Goal: Information Seeking & Learning: Learn about a topic

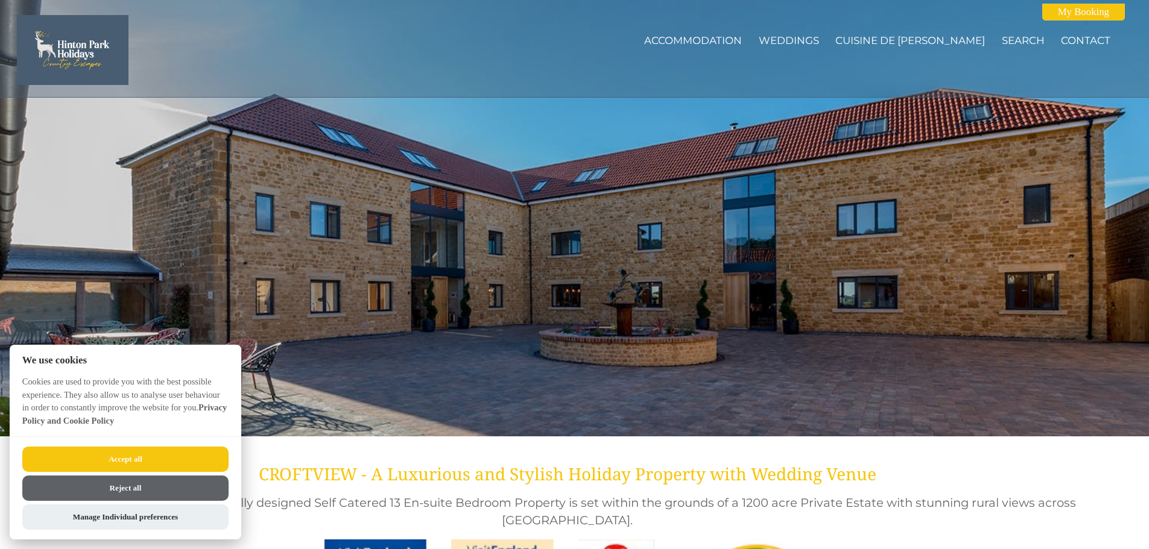
click at [187, 458] on button "Accept all" at bounding box center [125, 459] width 206 height 25
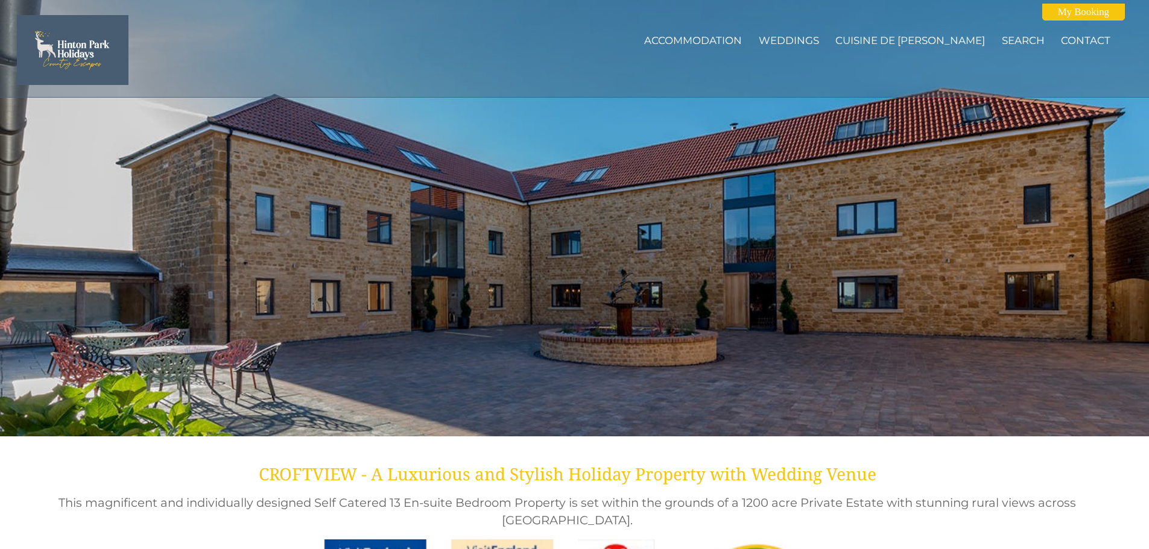
click at [728, 39] on link "Accommodation" at bounding box center [693, 40] width 98 height 12
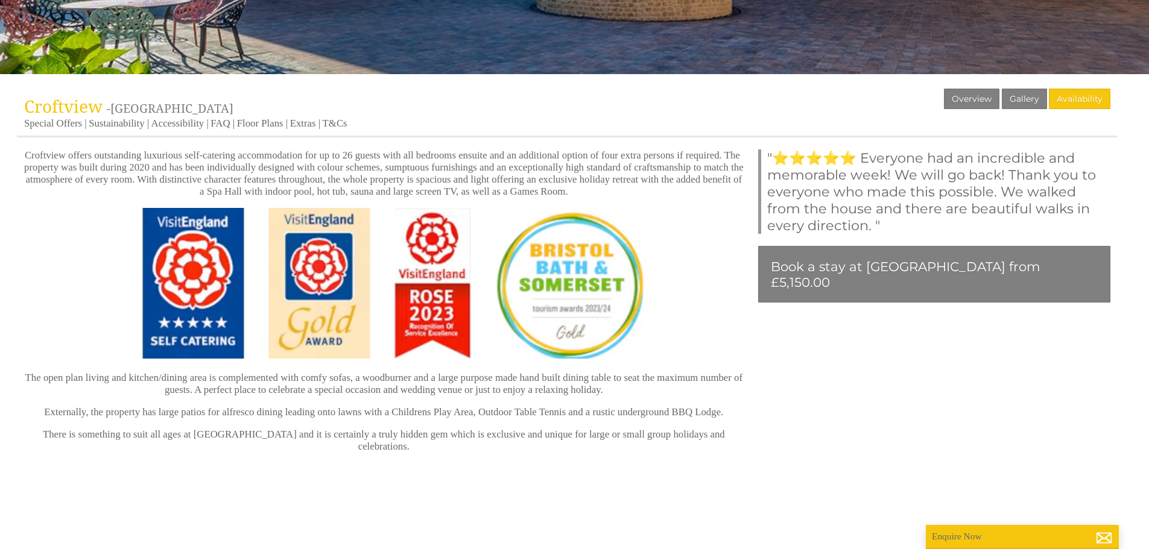
scroll to position [370, 0]
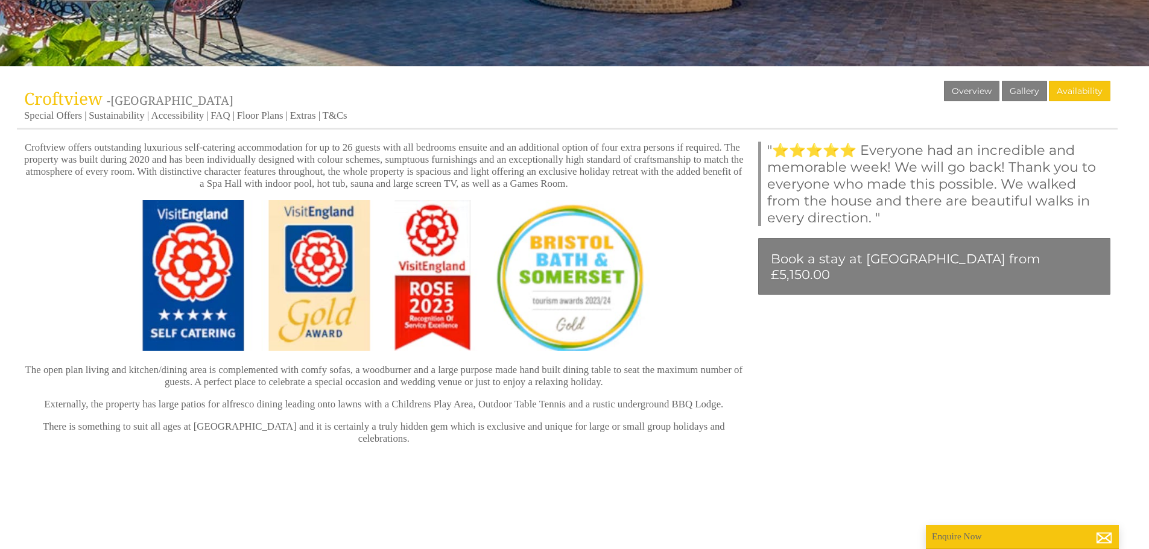
click at [257, 106] on div "Properties [GEOGRAPHIC_DATA] - [GEOGRAPHIC_DATA] Overview Gallery Availability …" at bounding box center [567, 105] width 1100 height 49
click at [257, 109] on div "Properties [GEOGRAPHIC_DATA] - [GEOGRAPHIC_DATA] Overview Gallery Availability …" at bounding box center [567, 105] width 1100 height 49
click at [260, 115] on link "Floor Plans" at bounding box center [260, 116] width 46 height 13
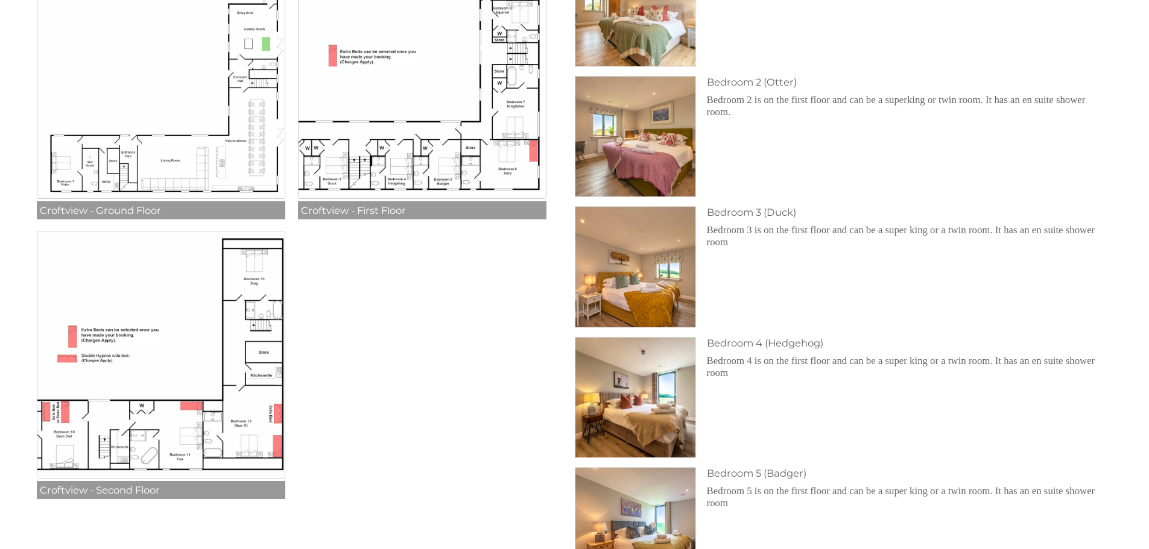
scroll to position [610, 0]
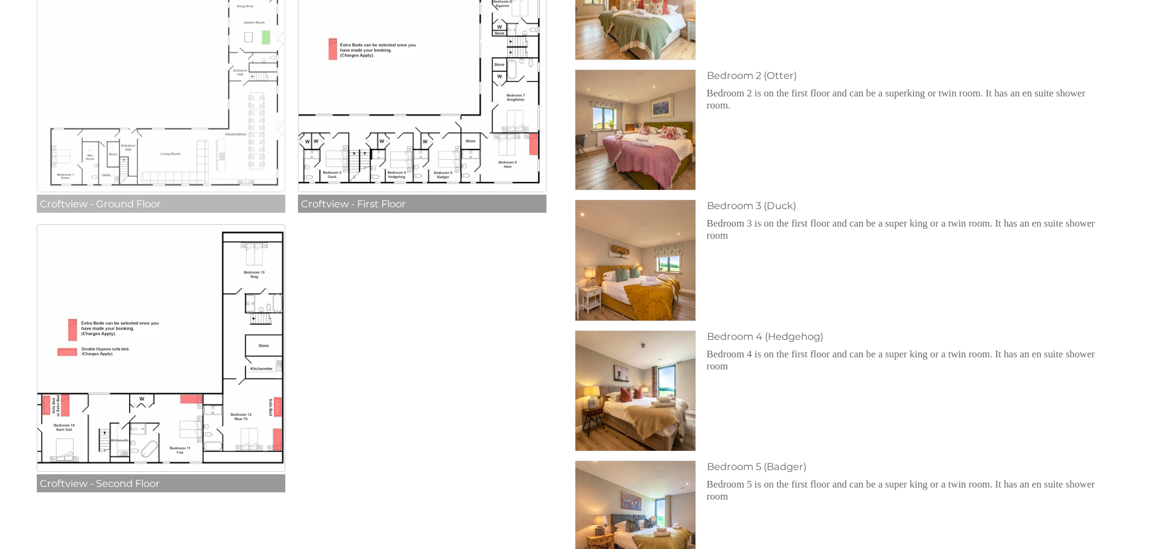
click at [192, 93] on img at bounding box center [161, 68] width 248 height 248
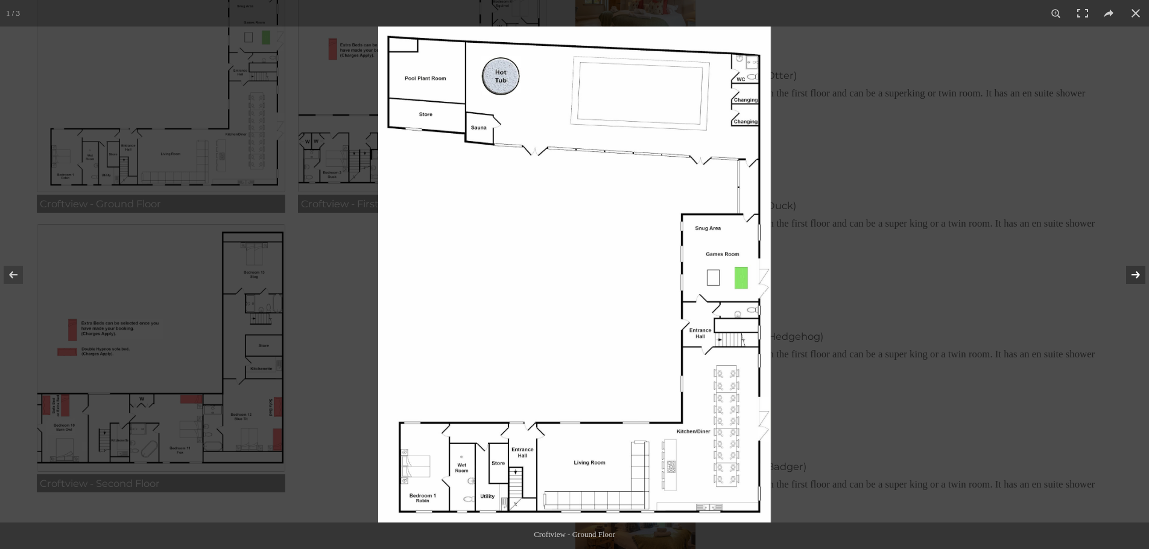
click at [1135, 273] on button at bounding box center [1127, 275] width 42 height 60
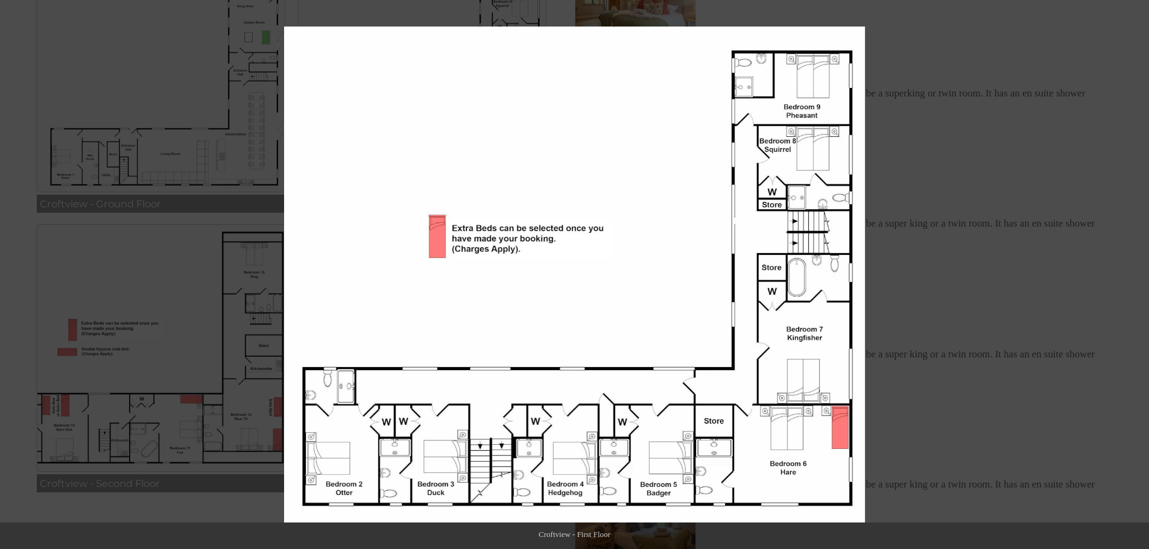
click at [1135, 273] on button at bounding box center [1127, 275] width 42 height 60
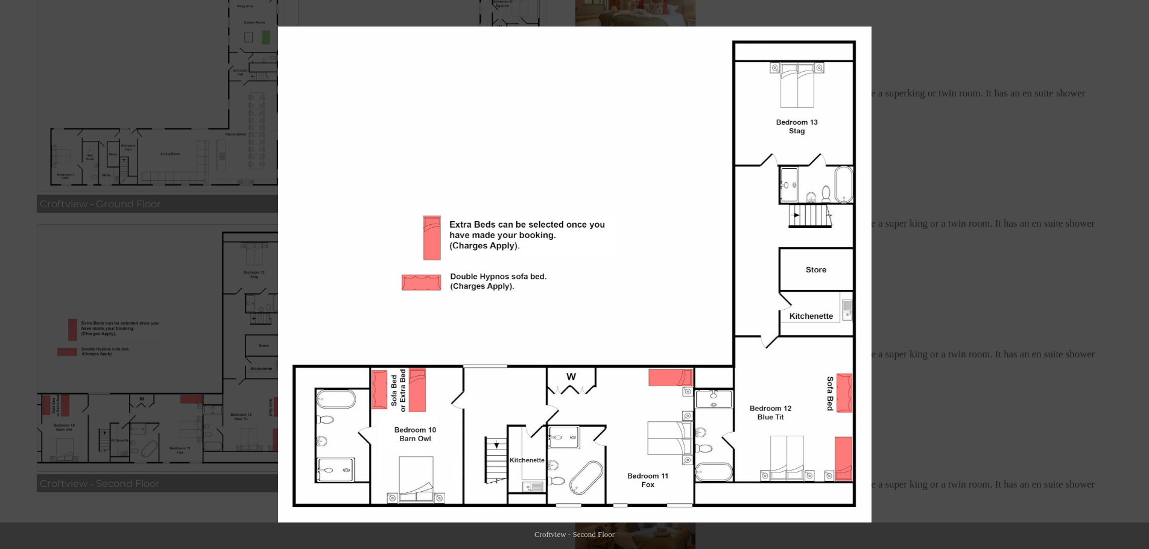
click at [1135, 273] on button at bounding box center [1127, 275] width 42 height 60
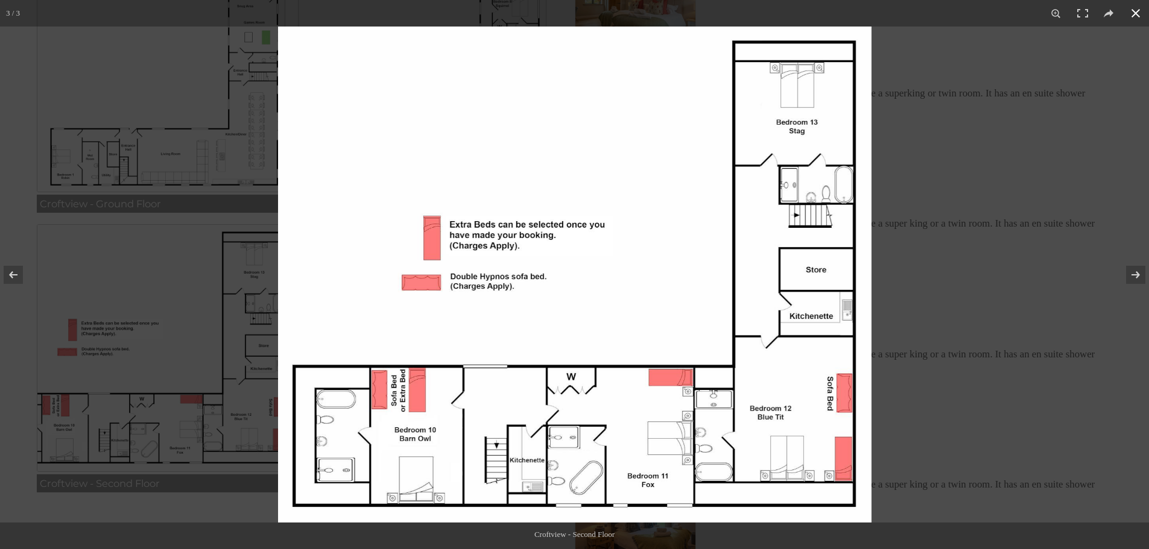
click at [986, 275] on div at bounding box center [852, 301] width 1149 height 549
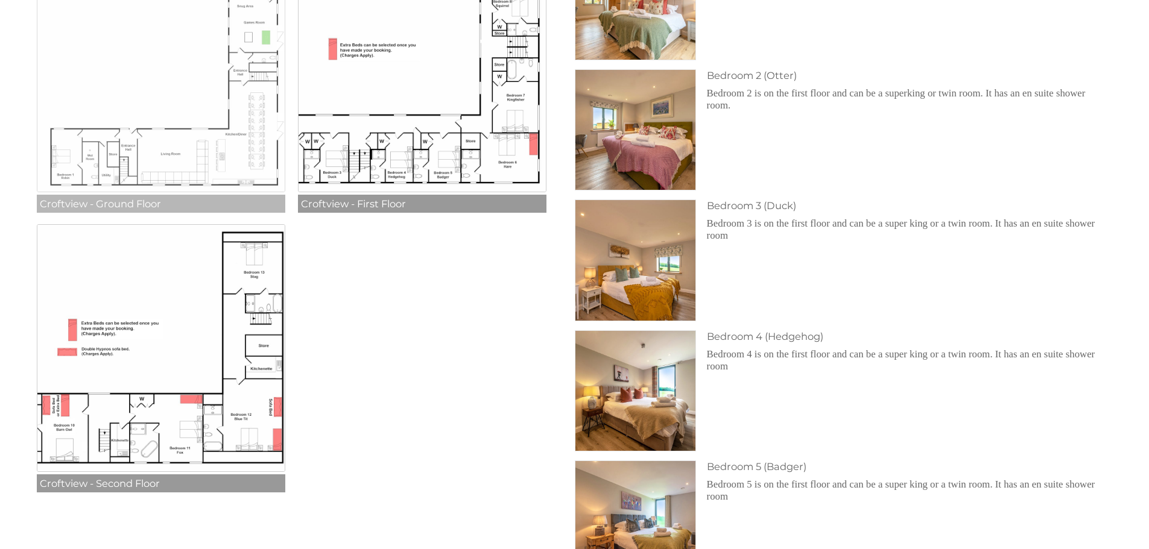
click at [236, 98] on img at bounding box center [161, 68] width 248 height 248
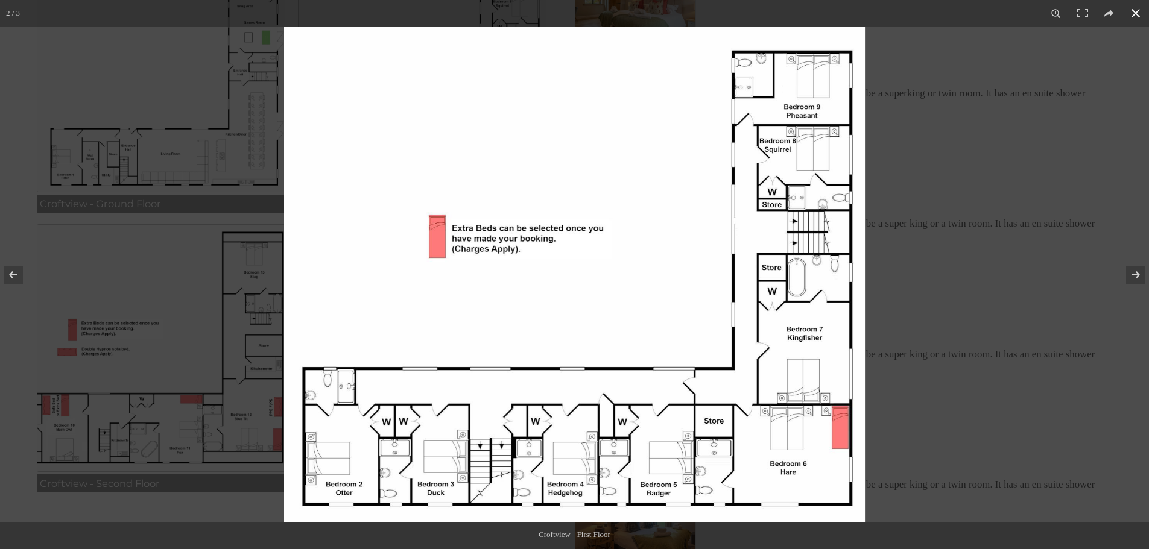
click at [1053, 100] on div at bounding box center [858, 301] width 1149 height 549
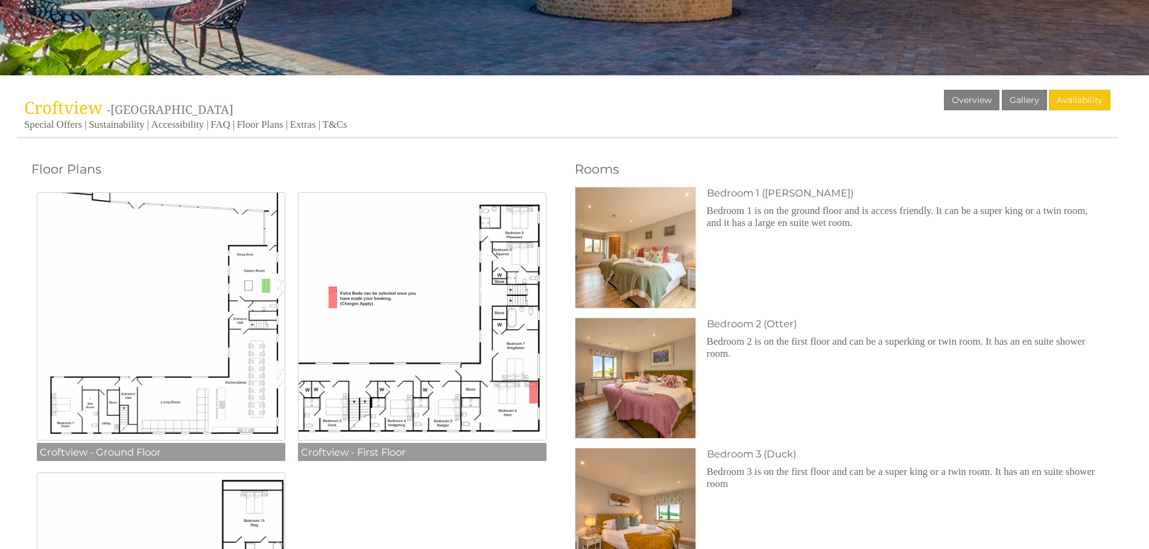
scroll to position [0, 0]
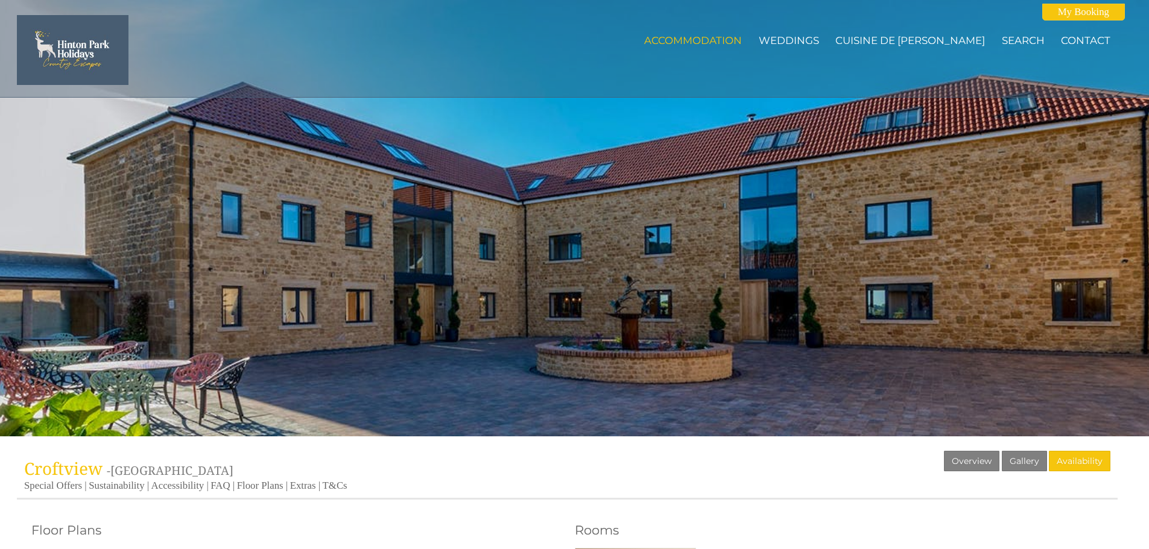
click at [403, 473] on div "Properties [GEOGRAPHIC_DATA] - [GEOGRAPHIC_DATA] Overview Gallery Availability …" at bounding box center [567, 475] width 1100 height 49
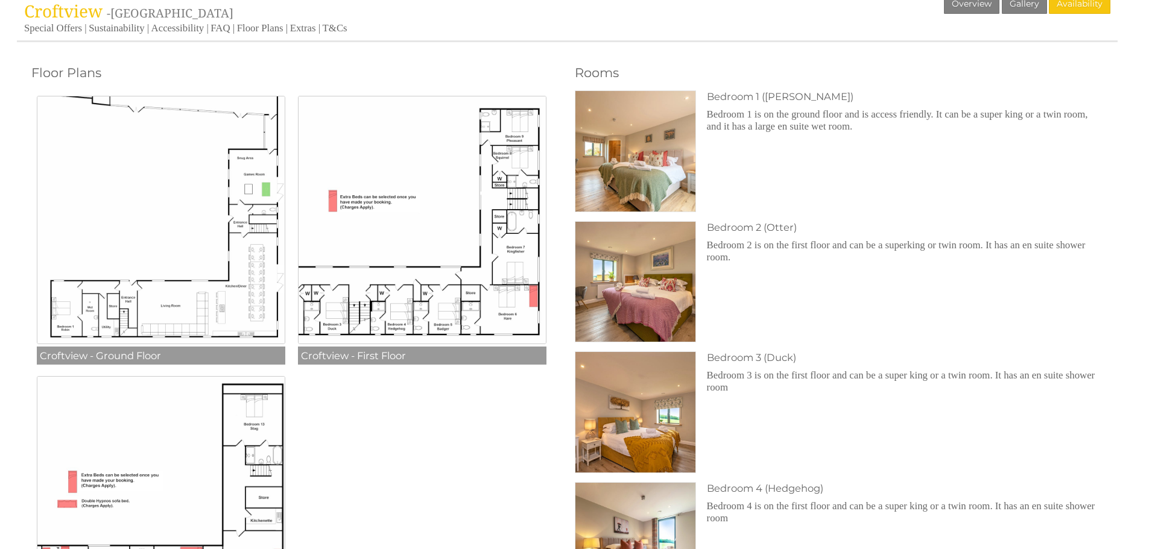
scroll to position [458, 0]
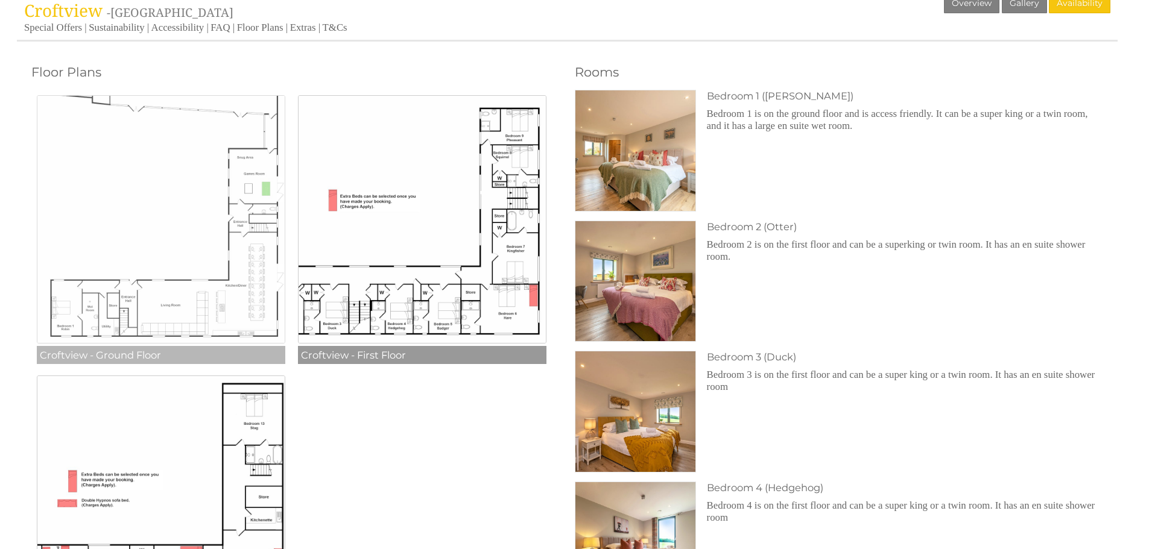
click at [256, 227] on img at bounding box center [161, 219] width 248 height 248
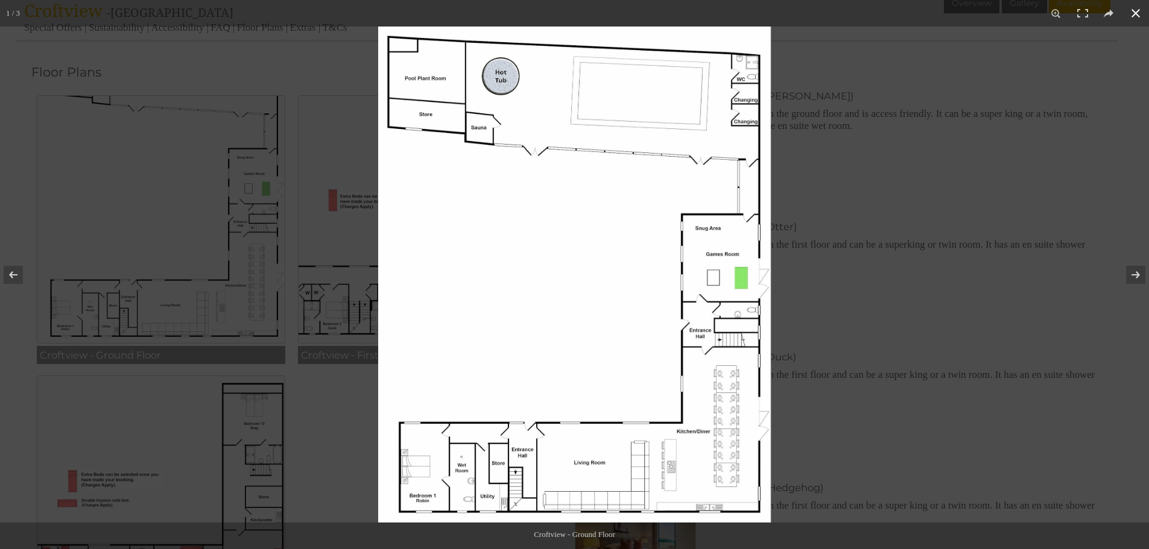
click at [948, 322] on div at bounding box center [952, 301] width 1149 height 549
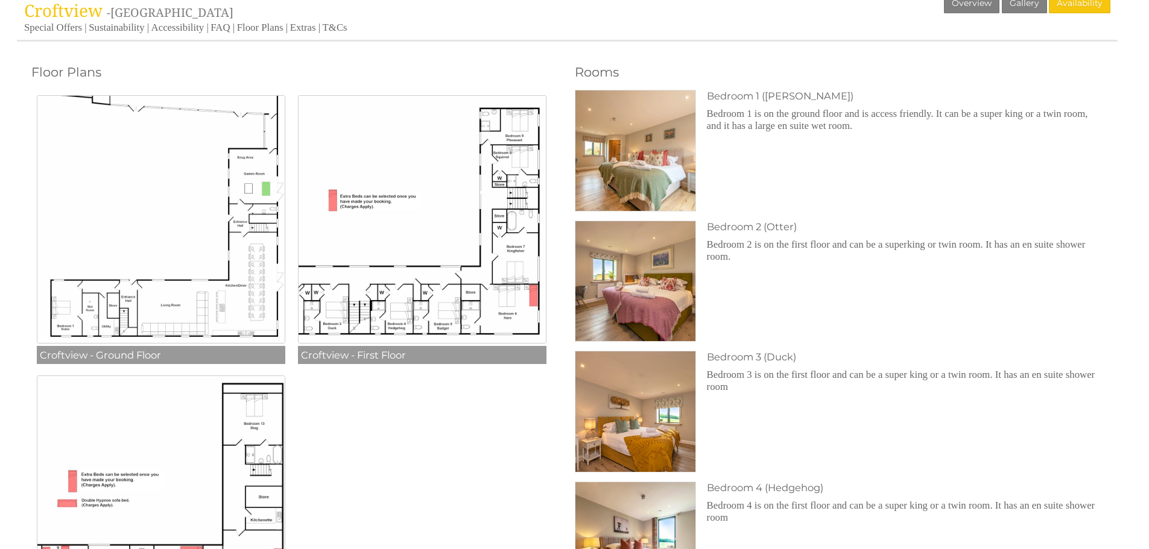
scroll to position [0, 0]
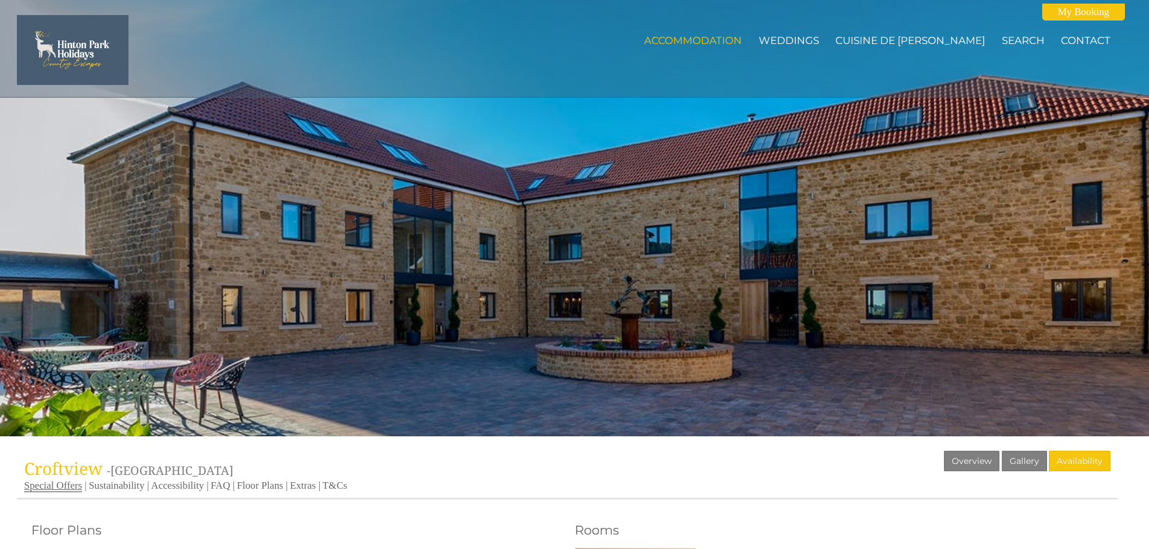
click at [52, 491] on link "Special Offers" at bounding box center [53, 486] width 58 height 13
click at [377, 466] on div "Properties [GEOGRAPHIC_DATA] - [GEOGRAPHIC_DATA] Overview Gallery Availability …" at bounding box center [567, 475] width 1100 height 49
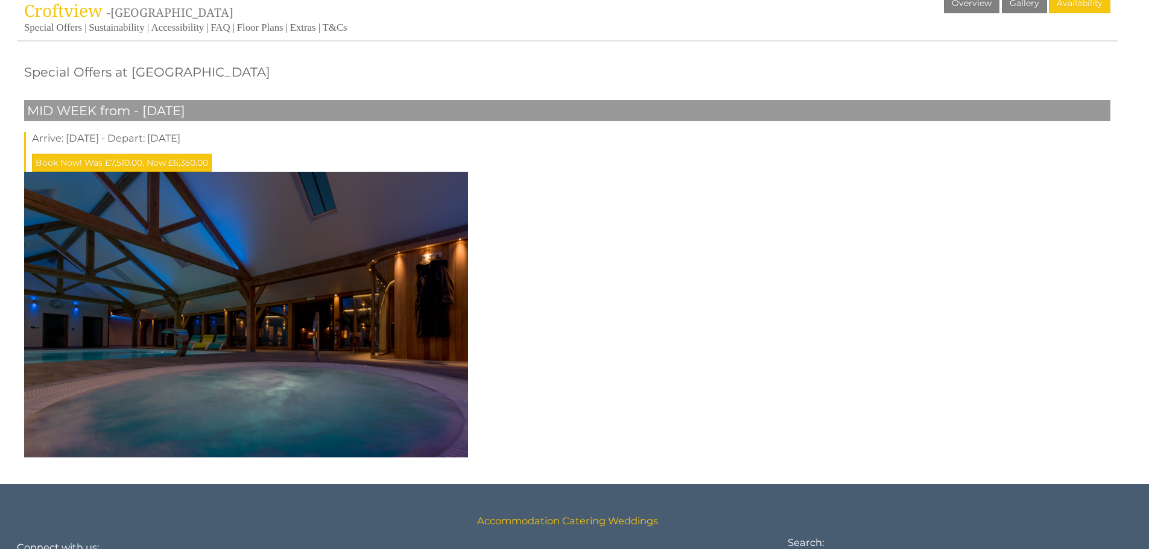
scroll to position [386, 0]
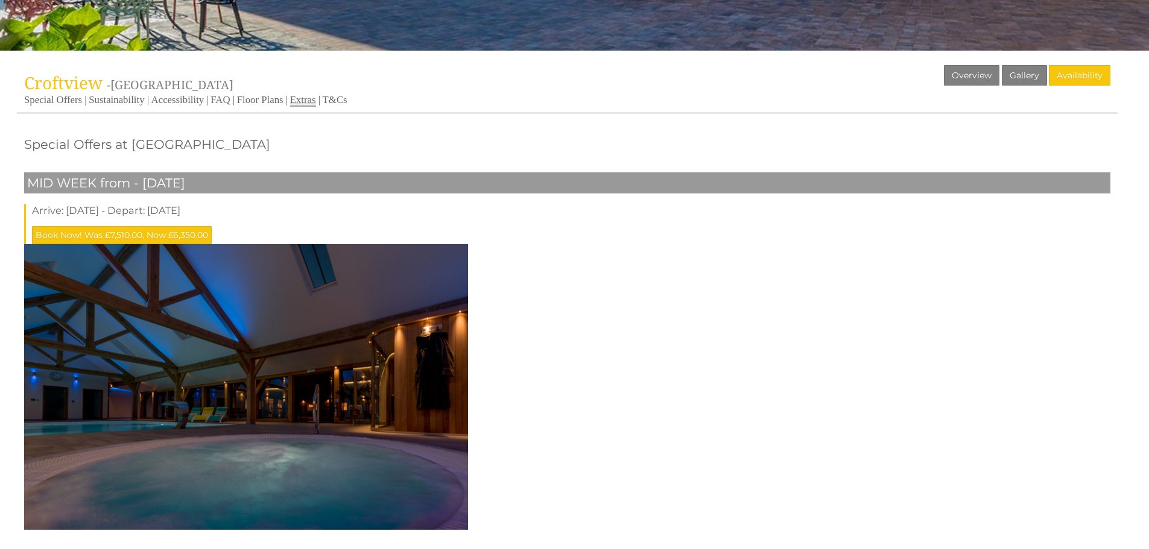
click at [300, 98] on link "Extras" at bounding box center [303, 100] width 26 height 13
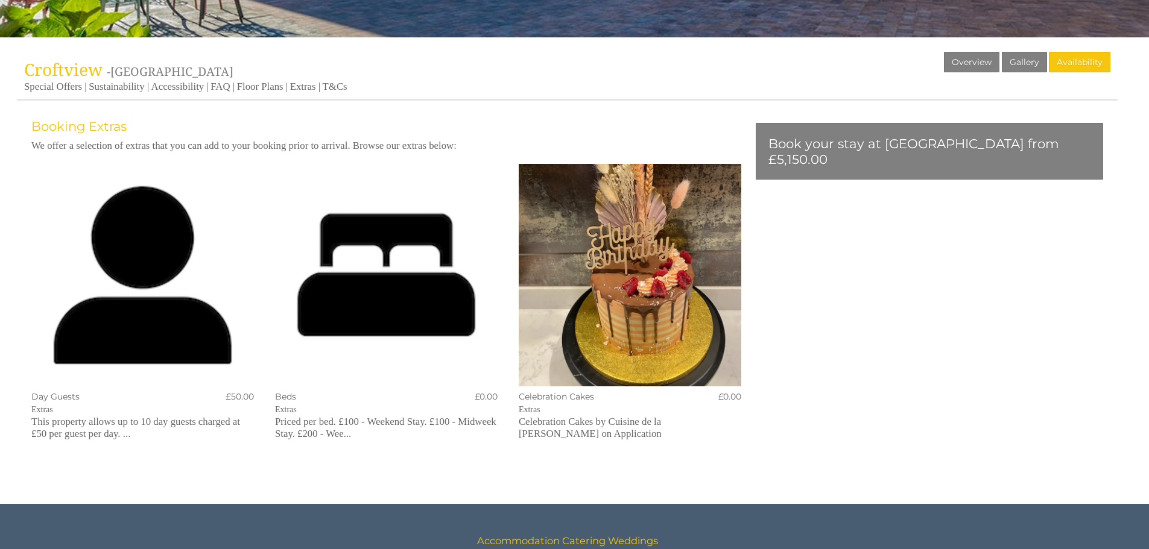
scroll to position [410, 0]
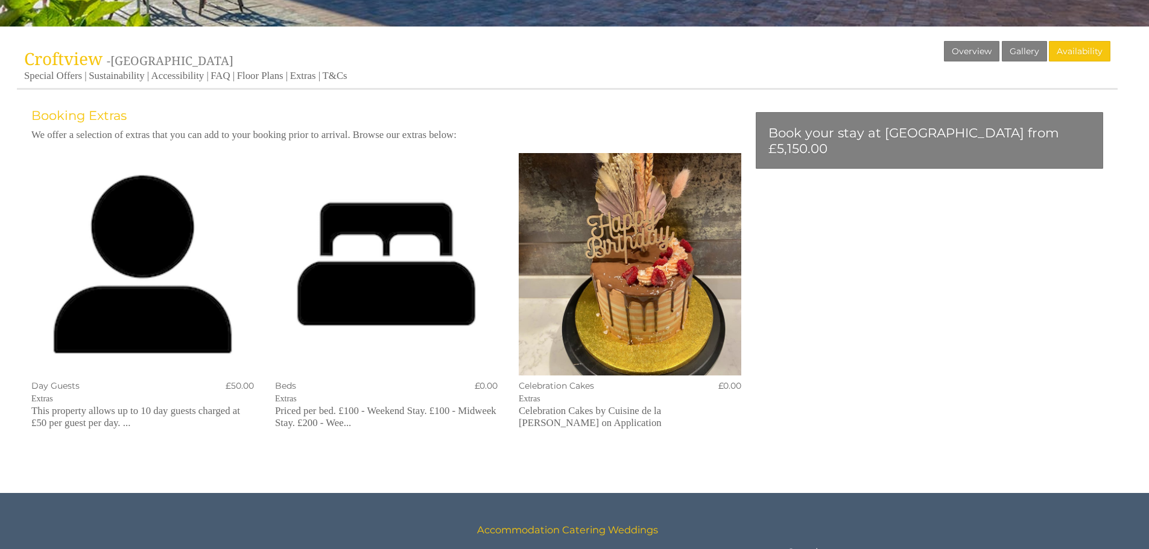
click at [857, 322] on div "Extras Booking Extras We offer a selection of extras that you can add to your b…" at bounding box center [567, 255] width 1100 height 428
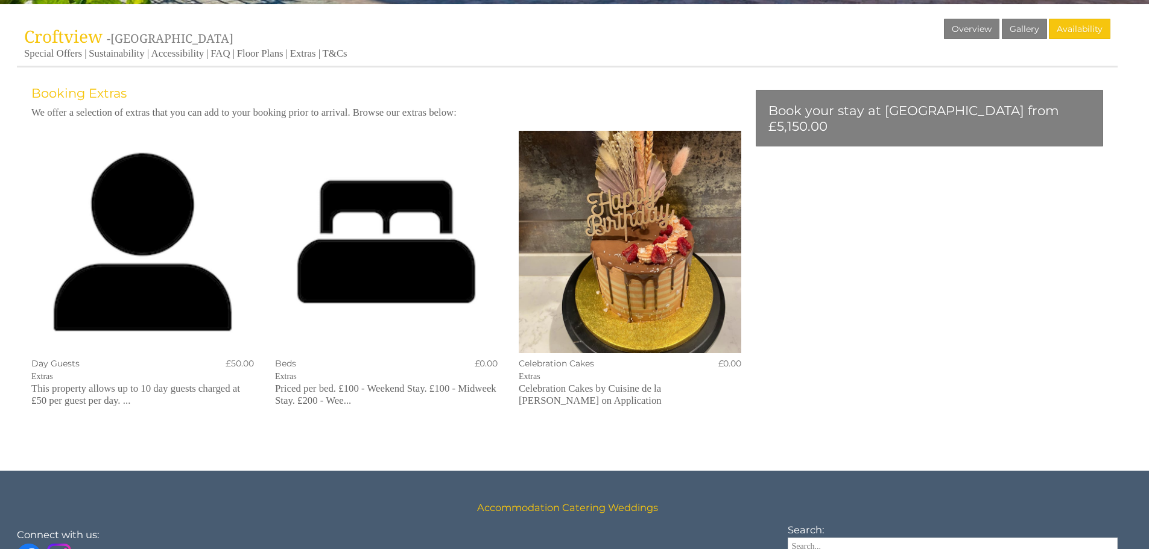
scroll to position [434, 0]
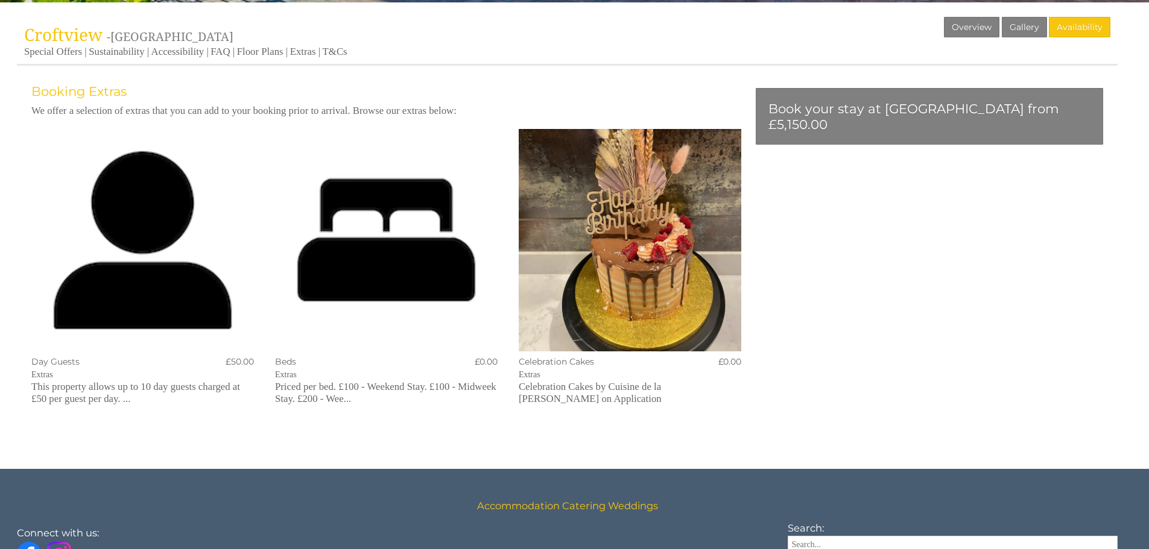
click at [899, 284] on div "Extras Booking Extras We offer a selection of extras that you can add to your b…" at bounding box center [567, 231] width 1100 height 428
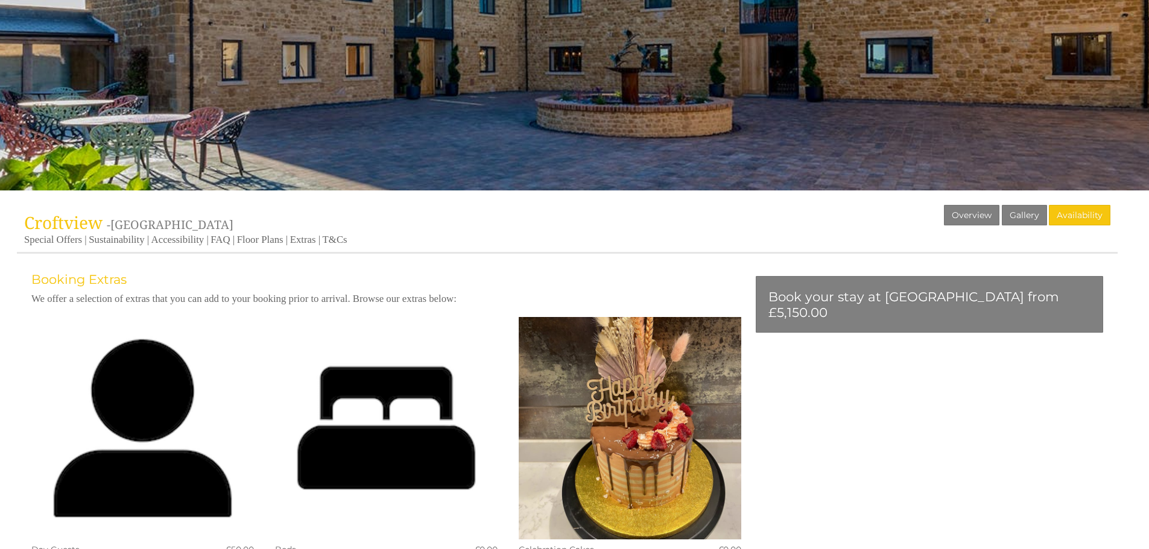
scroll to position [241, 0]
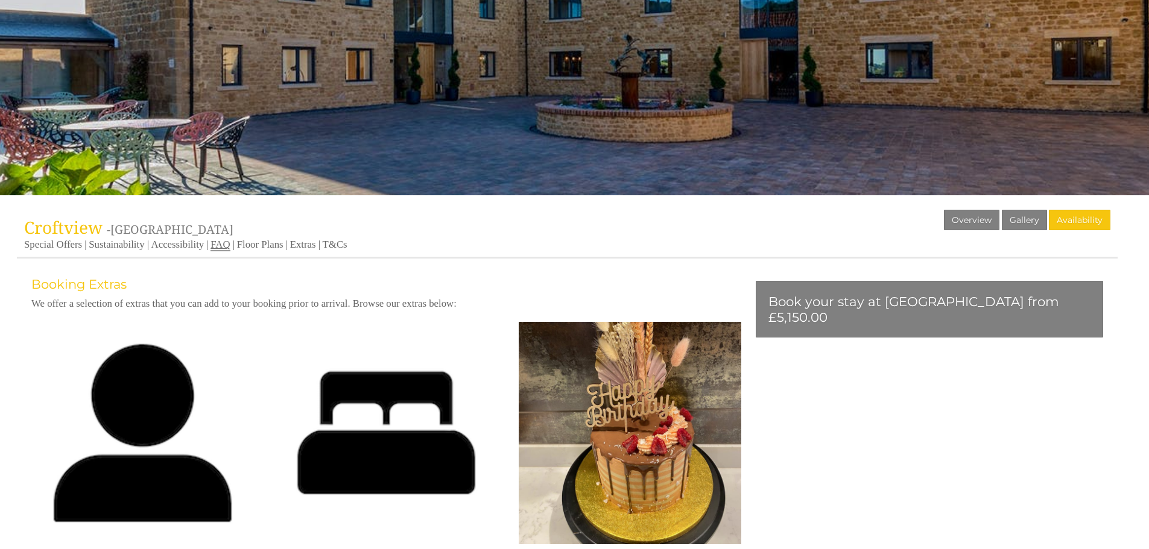
click at [219, 242] on link "FAQ" at bounding box center [219, 245] width 19 height 13
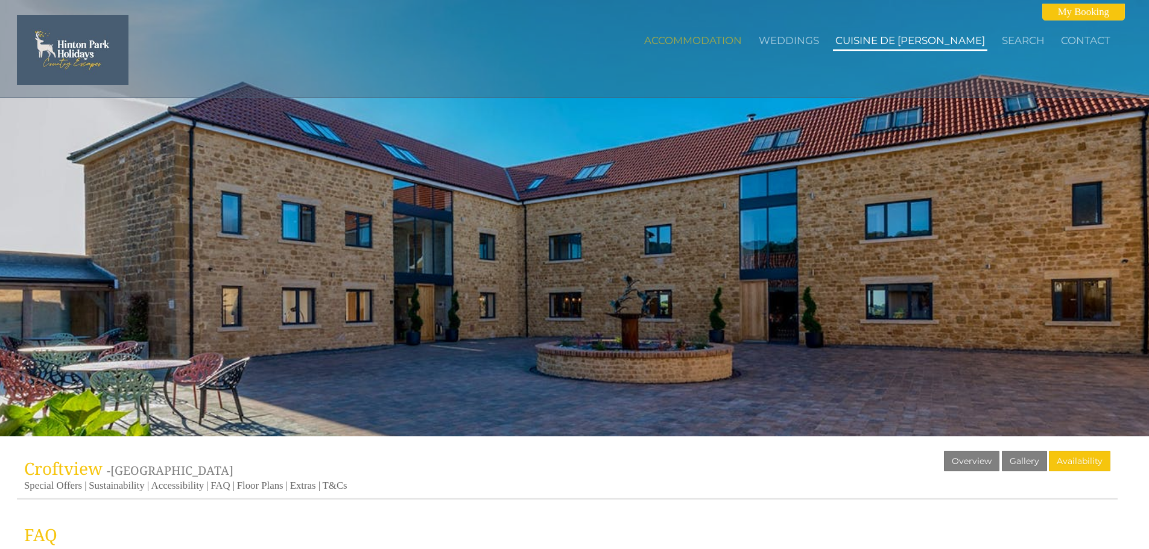
click at [971, 40] on link "Cuisine de [PERSON_NAME]" at bounding box center [910, 40] width 150 height 12
